Goal: Learn about a topic

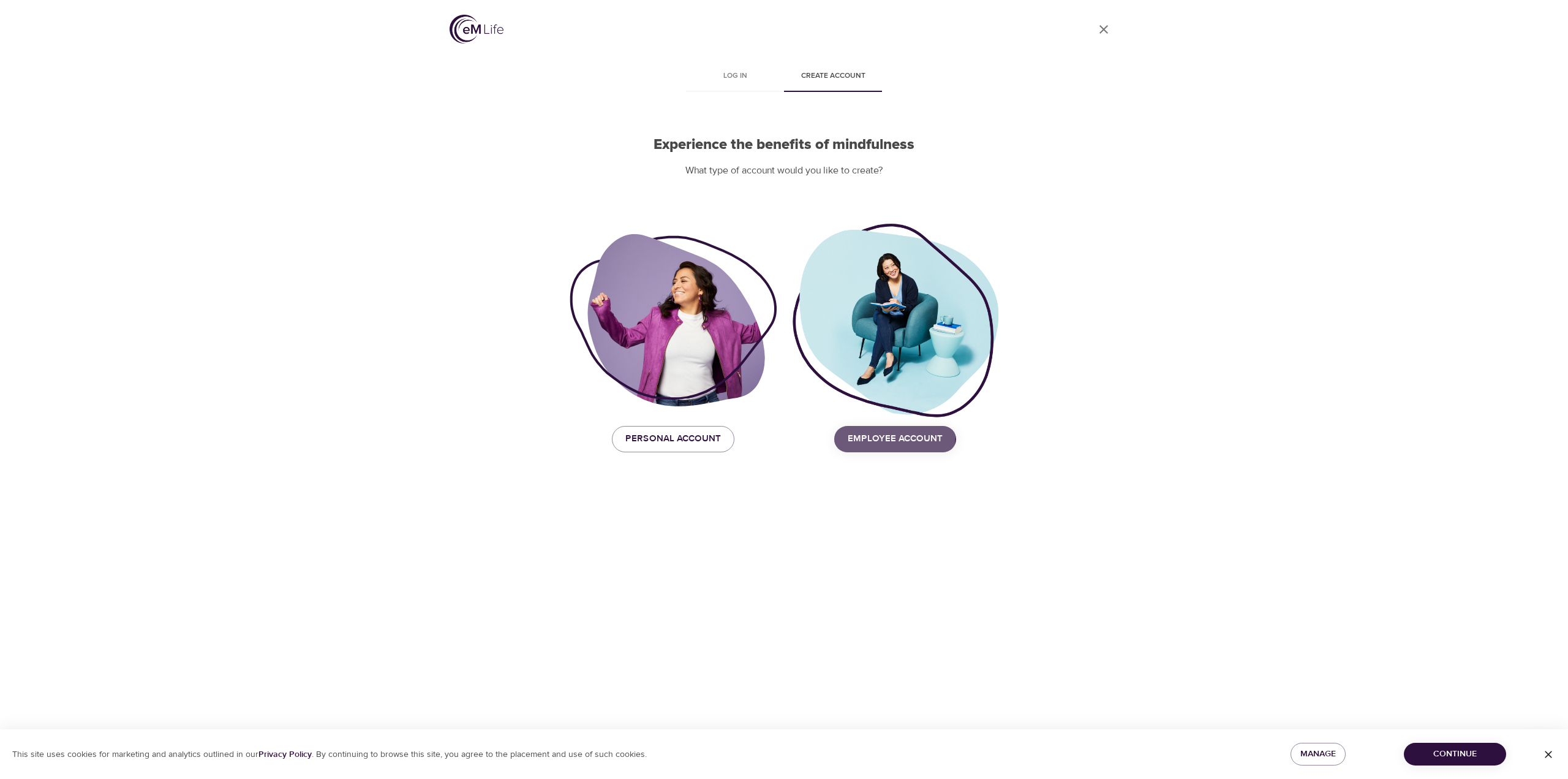
click at [881, 435] on span "Employee Account" at bounding box center [895, 438] width 95 height 16
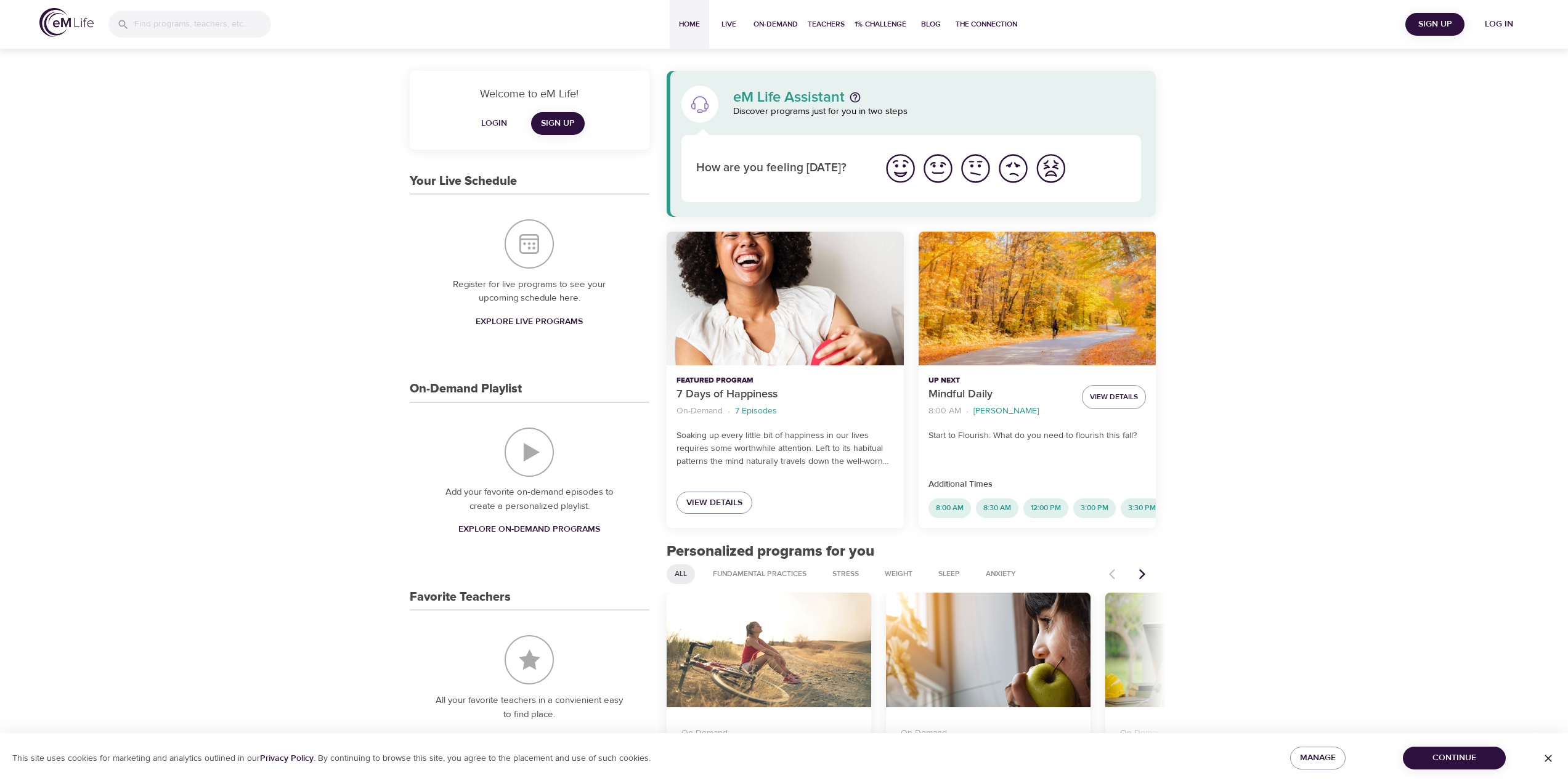
click at [1303, 300] on div "Welcome to eM Life! Login Sign Up Your Live Schedule Register for live programs…" at bounding box center [784, 730] width 1568 height 1368
click at [767, 26] on span "On-Demand" at bounding box center [775, 24] width 44 height 13
select select "recent"
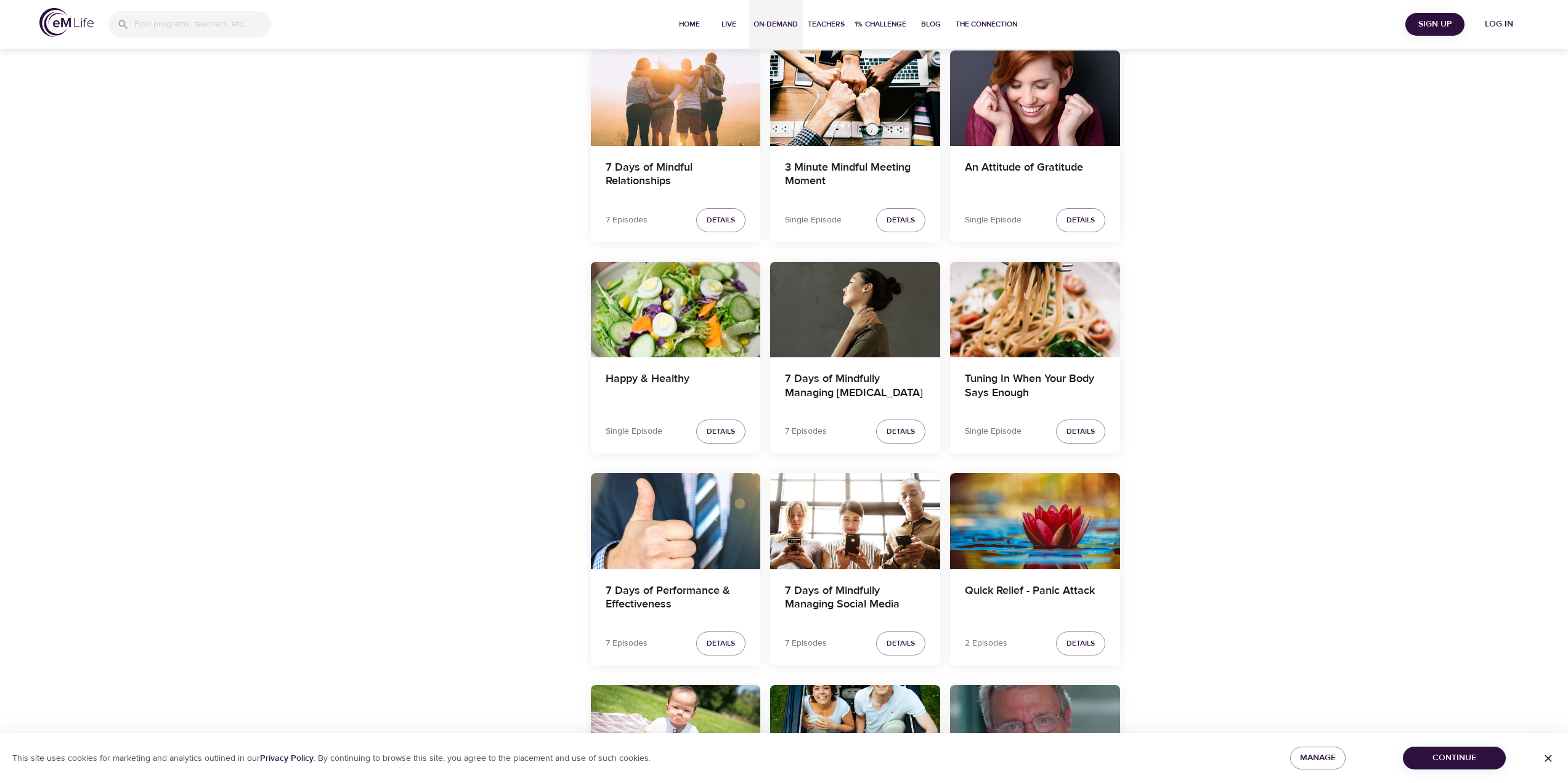
scroll to position [1355, 0]
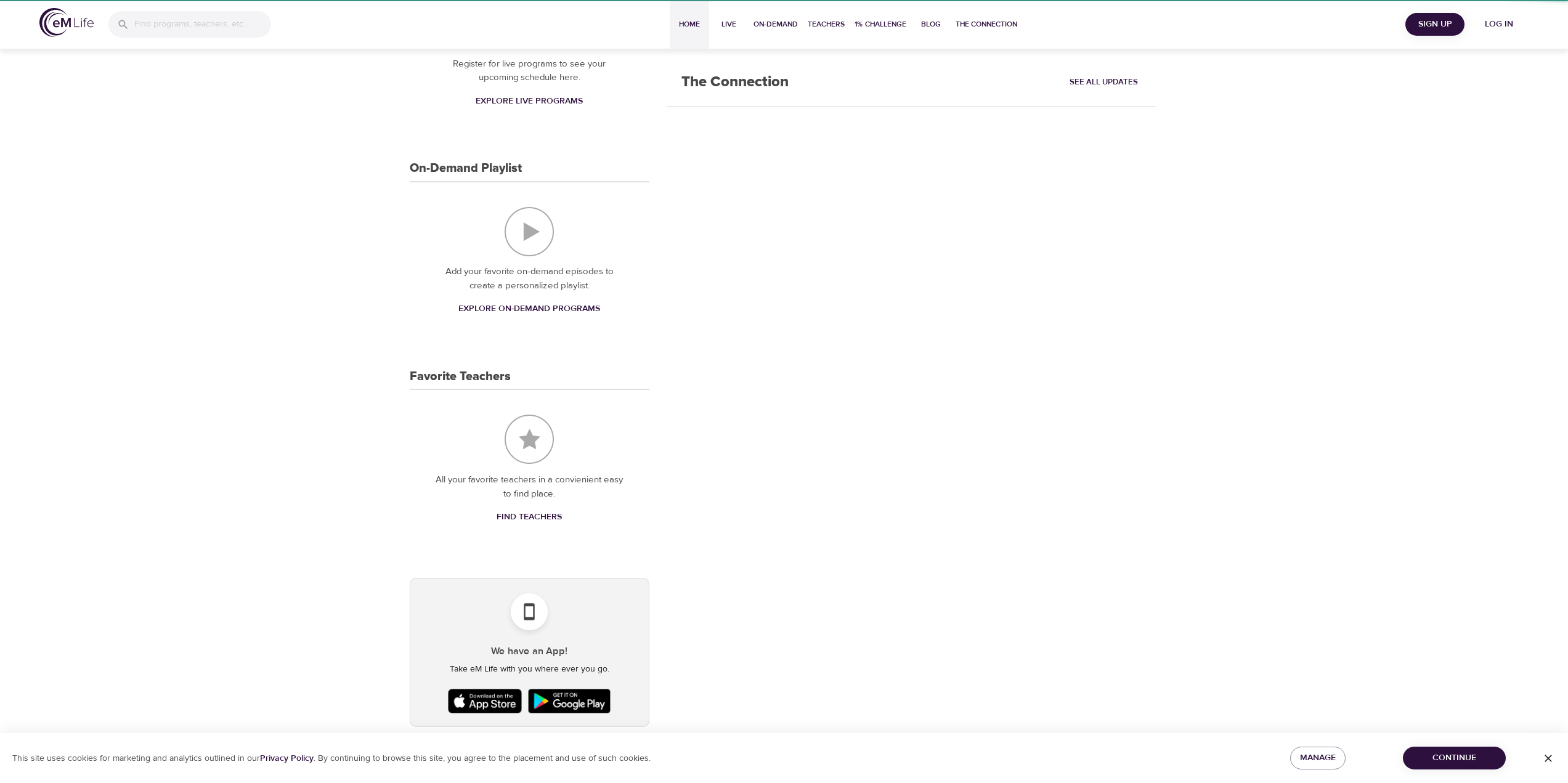
scroll to position [43, 0]
